Goal: Transaction & Acquisition: Purchase product/service

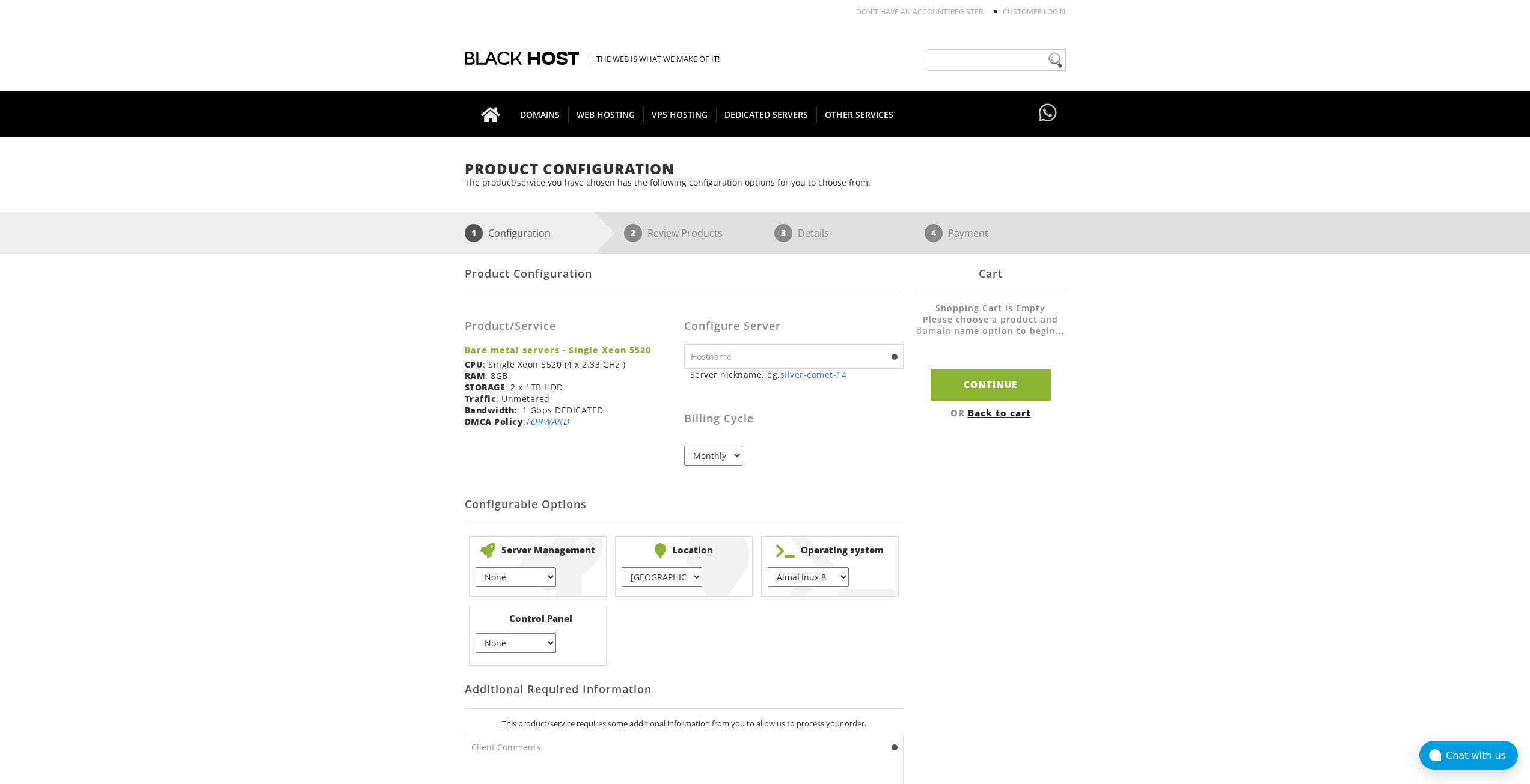
click at [972, 465] on div "Product Configuration Product/Service Bare metal servers - Single Xeon 5520 CPU…" at bounding box center [765, 534] width 601 height 561
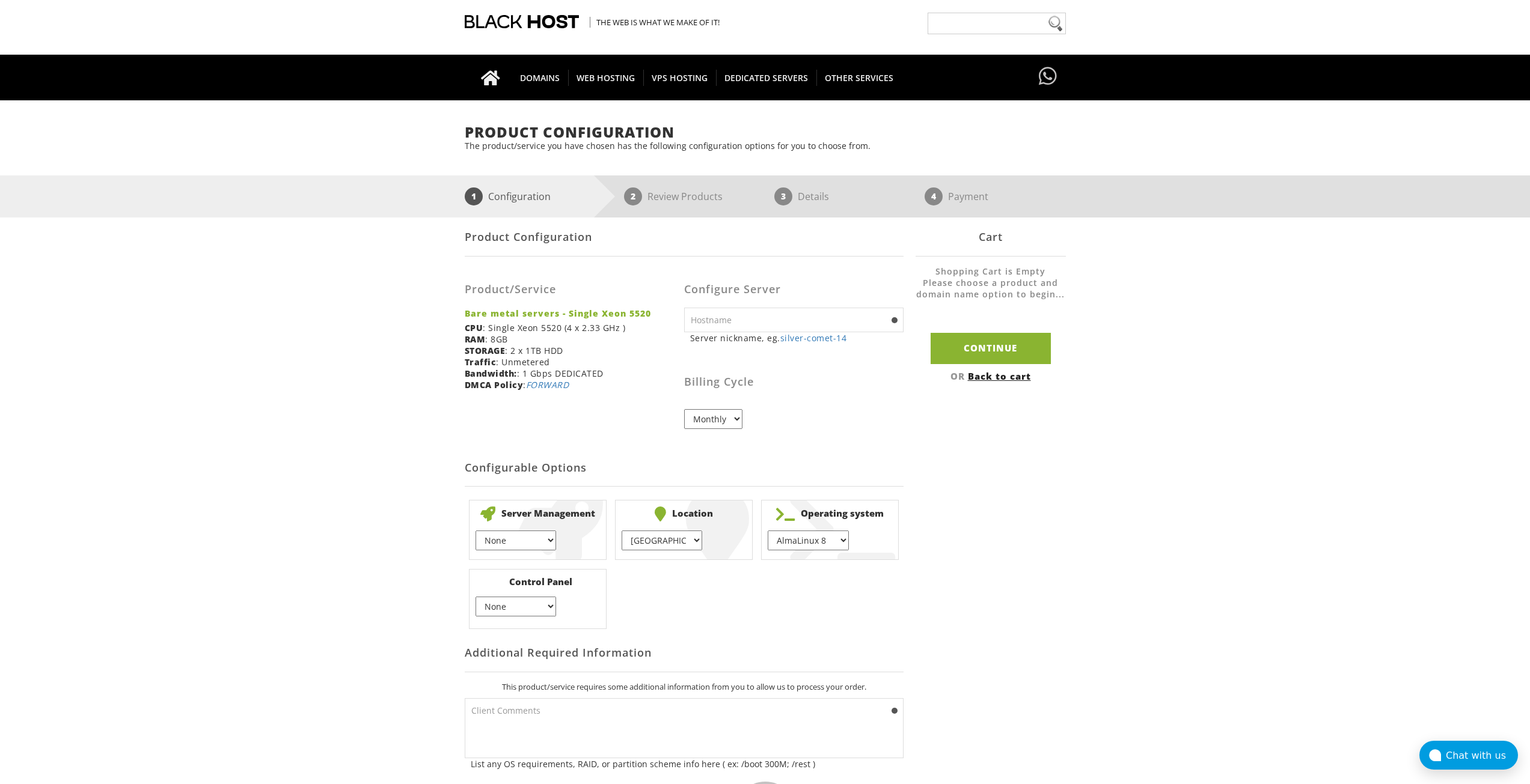
scroll to position [180, 0]
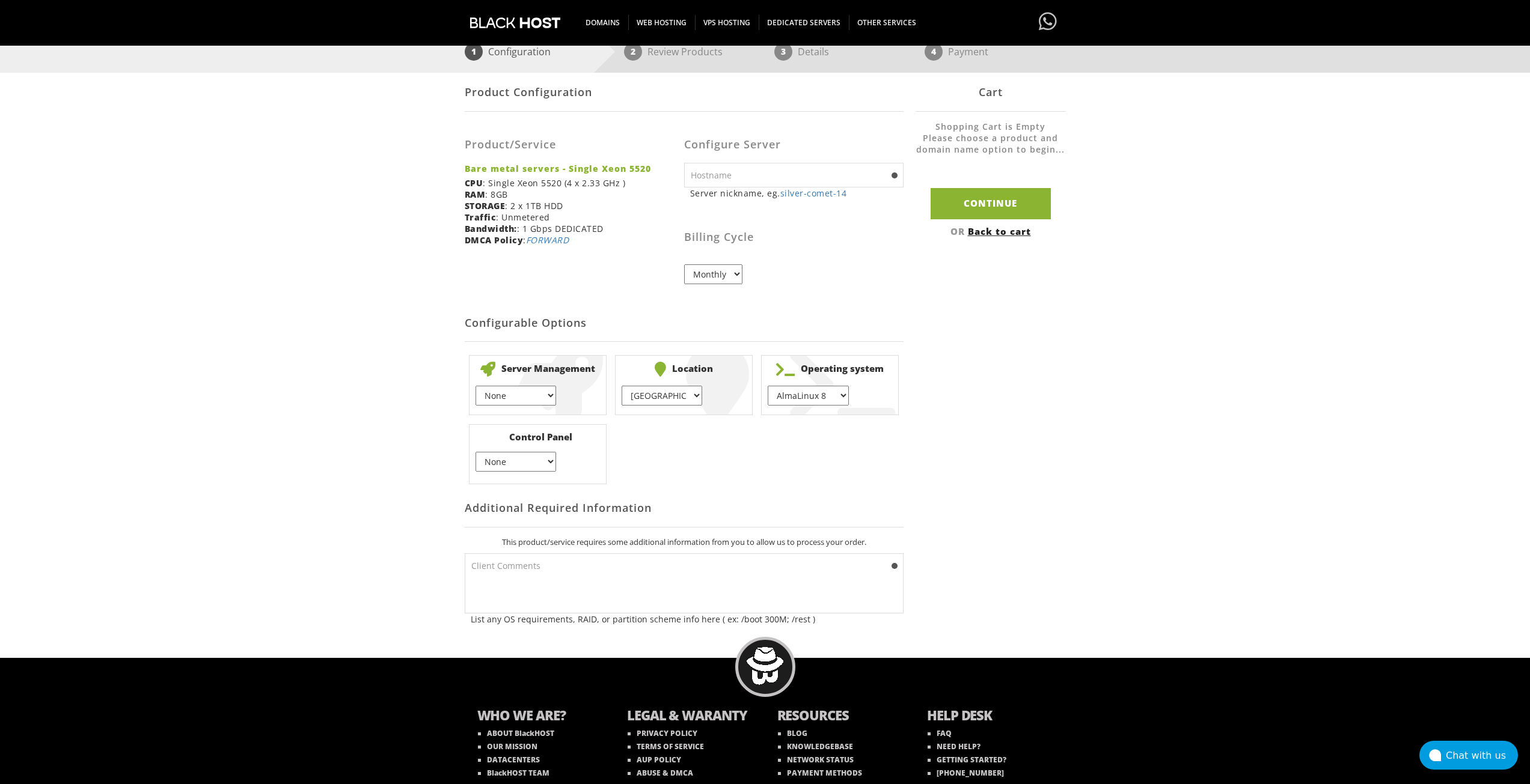
click at [738, 268] on select "Monthly" at bounding box center [713, 275] width 58 height 20
drag, startPoint x: 738, startPoint y: 268, endPoint x: 724, endPoint y: 276, distance: 16.1
click at [738, 268] on select "Monthly" at bounding box center [713, 275] width 58 height 20
click at [510, 399] on select "None } 1 hour } 2 hours }" at bounding box center [516, 396] width 81 height 20
click at [522, 396] on select "None } 1 hour } 2 hours }" at bounding box center [516, 396] width 81 height 20
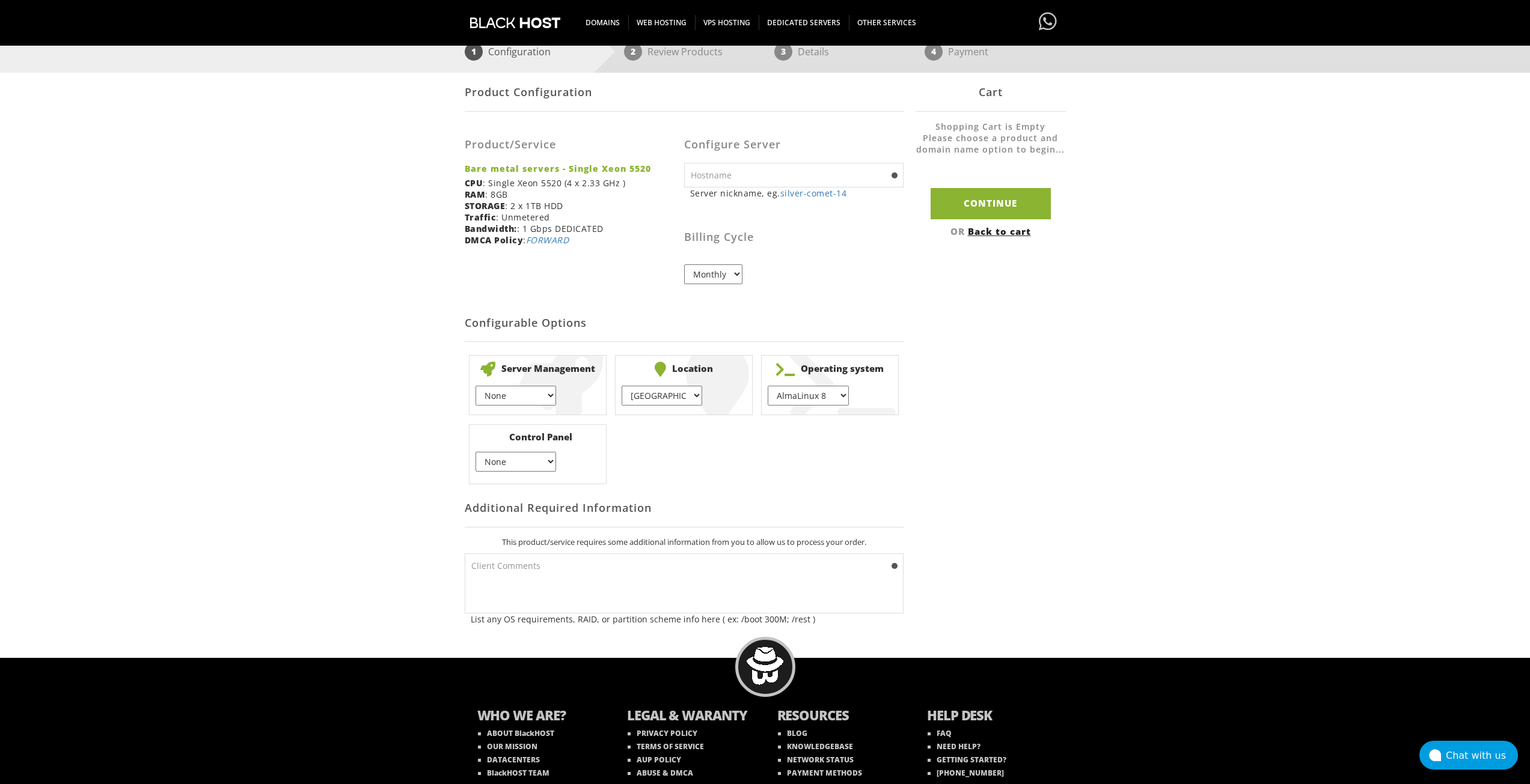
click at [664, 392] on select "[GEOGRAPHIC_DATA] } [GEOGRAPHIC_DATA] } [GEOGRAPHIC_DATA] } [GEOGRAPHIC_DATA] }…" at bounding box center [662, 396] width 81 height 20
click at [669, 399] on select "[GEOGRAPHIC_DATA] } [GEOGRAPHIC_DATA] } [GEOGRAPHIC_DATA] } [GEOGRAPHIC_DATA] }…" at bounding box center [662, 396] width 81 height 20
click at [814, 400] on select "AlmaLinux 8 } AlmaLinux 9 } AlmaLinux 10 } Rocky Linux 8 } Rocky Linux 9 } Cent…" at bounding box center [808, 396] width 81 height 20
click at [1100, 402] on div "Product Configuration The product/service you have chosen has the following con…" at bounding box center [765, 307] width 1530 height 654
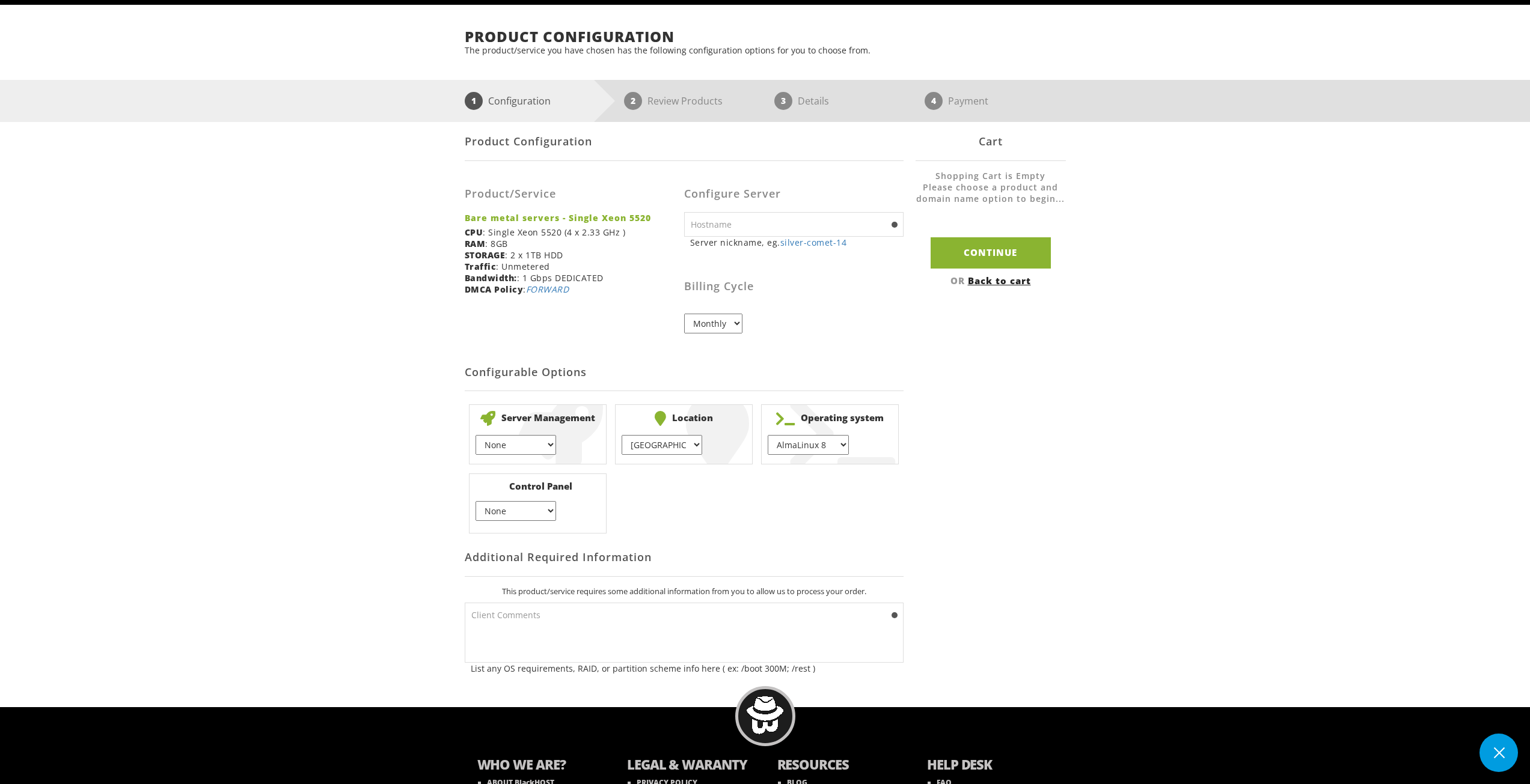
scroll to position [0, 0]
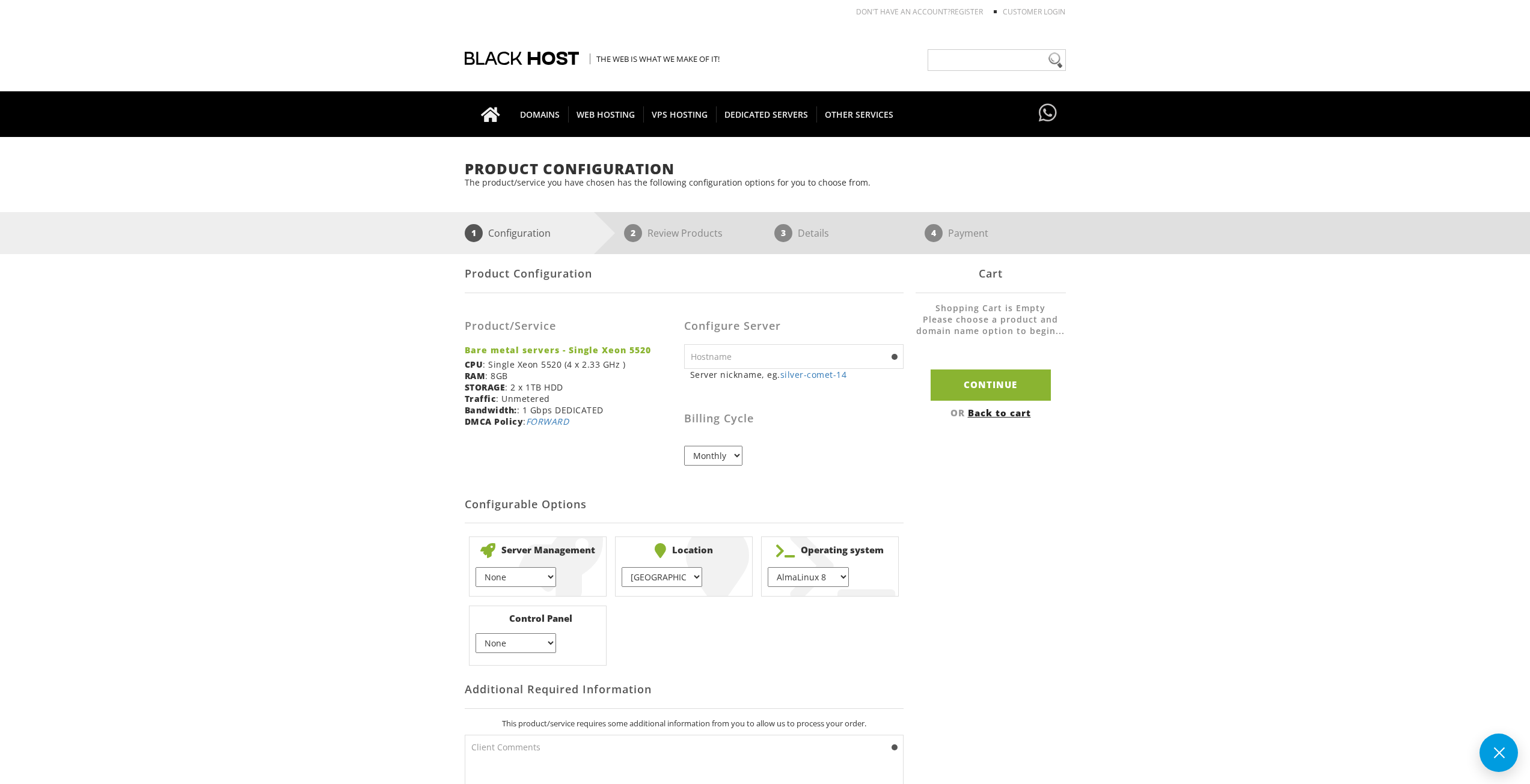
click at [721, 453] on select "Monthly" at bounding box center [713, 456] width 58 height 20
click at [506, 433] on div "Product/Service Bare metal servers - Single Xeon 5520 CPU : Single Xeon 5520 (4…" at bounding box center [574, 369] width 219 height 134
click at [935, 227] on span "4" at bounding box center [934, 233] width 18 height 18
